Goal: Information Seeking & Learning: Check status

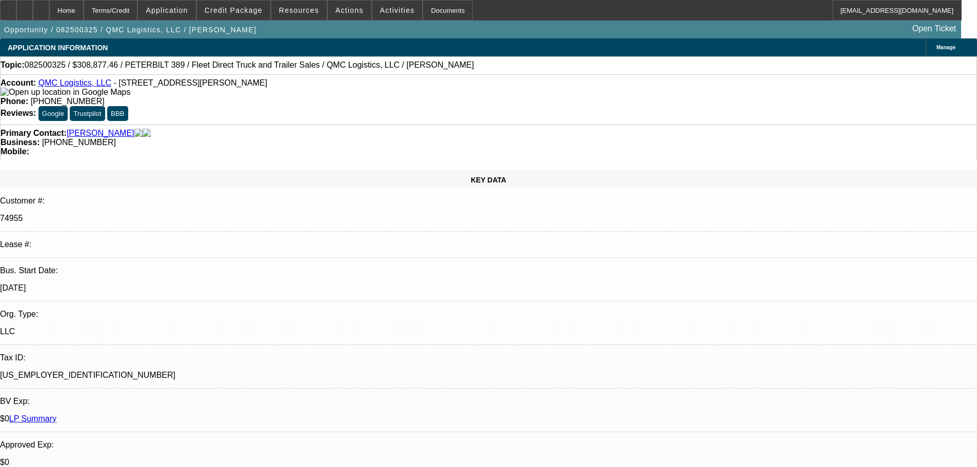
select select "0"
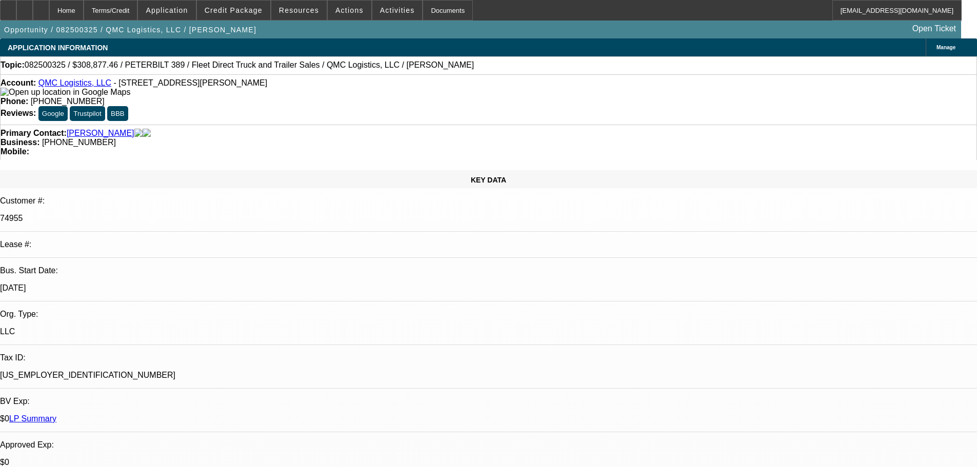
select select "0"
select select "2"
select select "0"
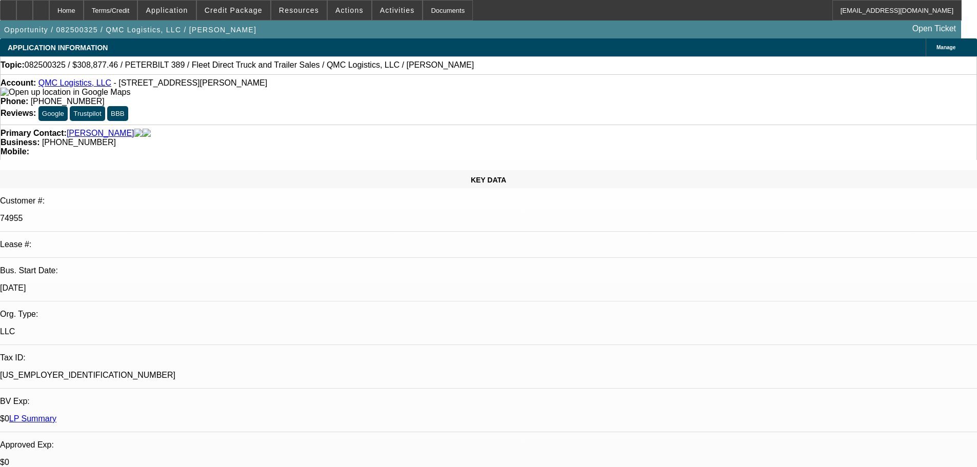
select select "0"
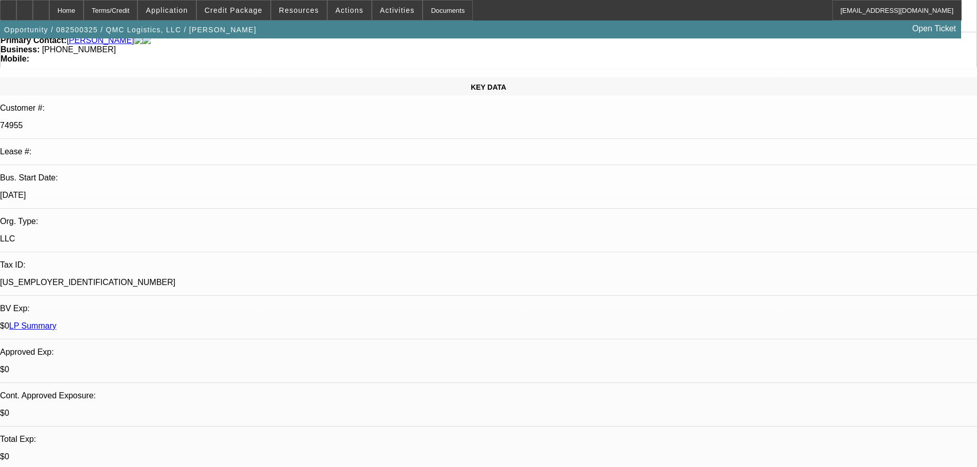
scroll to position [103, 0]
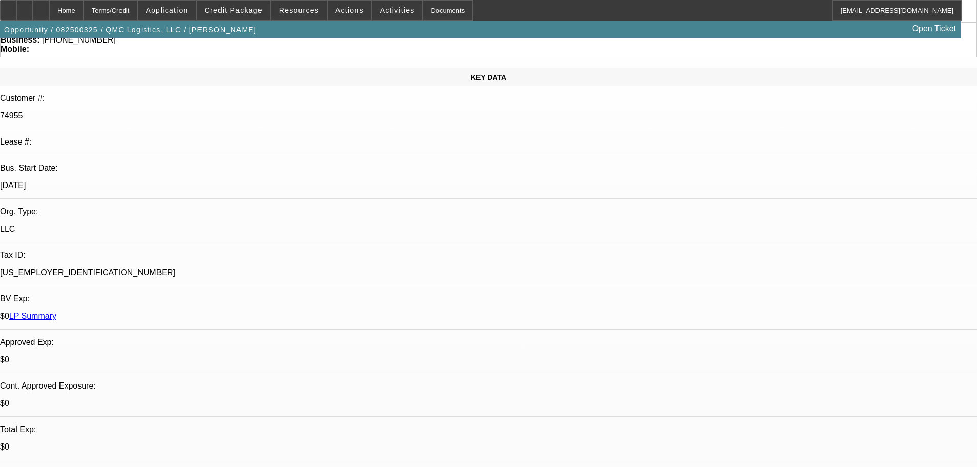
select select "1"
select select "2"
select select "6"
select select "1"
select select "2"
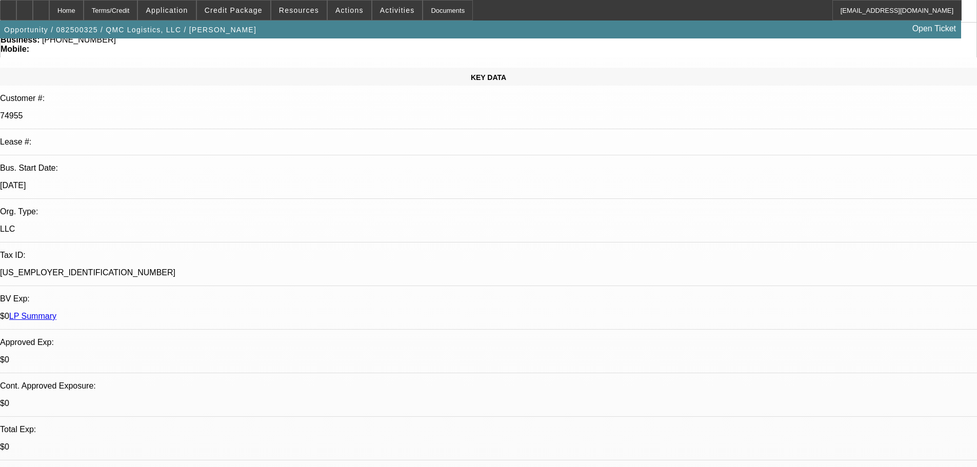
select select "6"
select select "1"
select select "2"
select select "6"
select select "1"
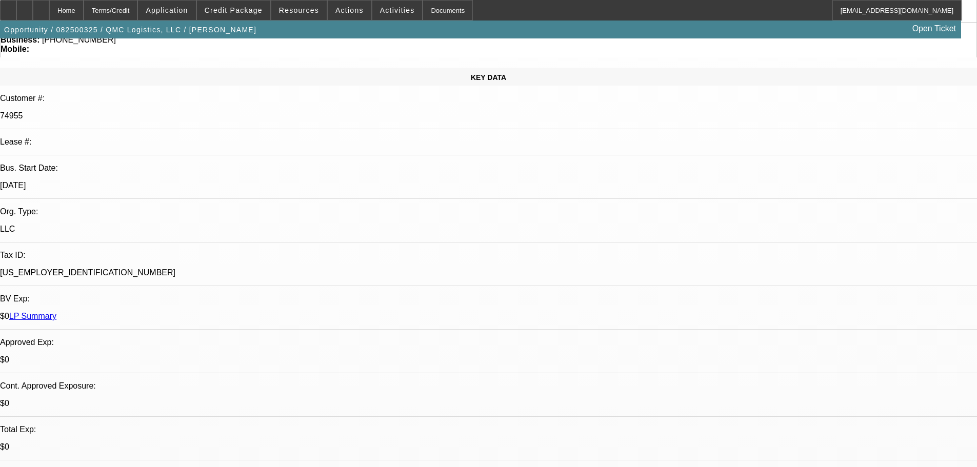
select select "2"
select select "6"
click at [244, 10] on span "Credit Package" at bounding box center [234, 10] width 58 height 8
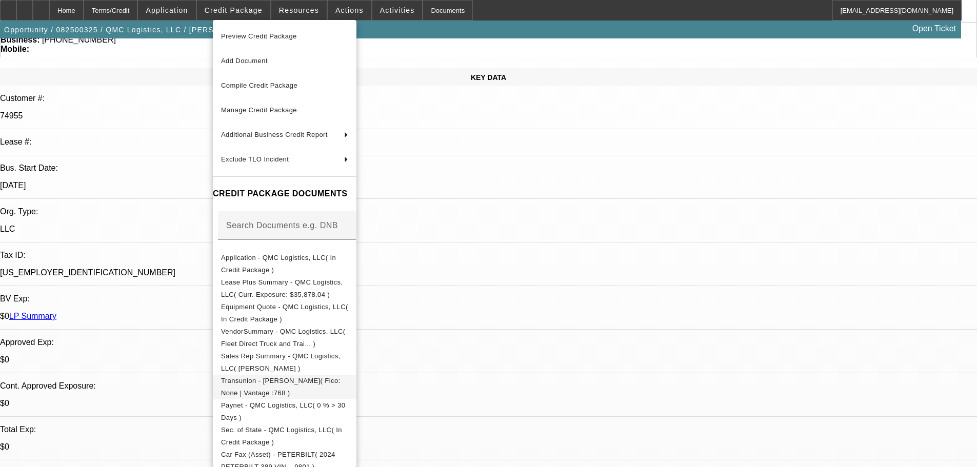
click at [270, 386] on span "Transunion - [PERSON_NAME]( Fico: None | Vantage :768 )" at bounding box center [281, 387] width 120 height 20
